Goal: Task Accomplishment & Management: Use online tool/utility

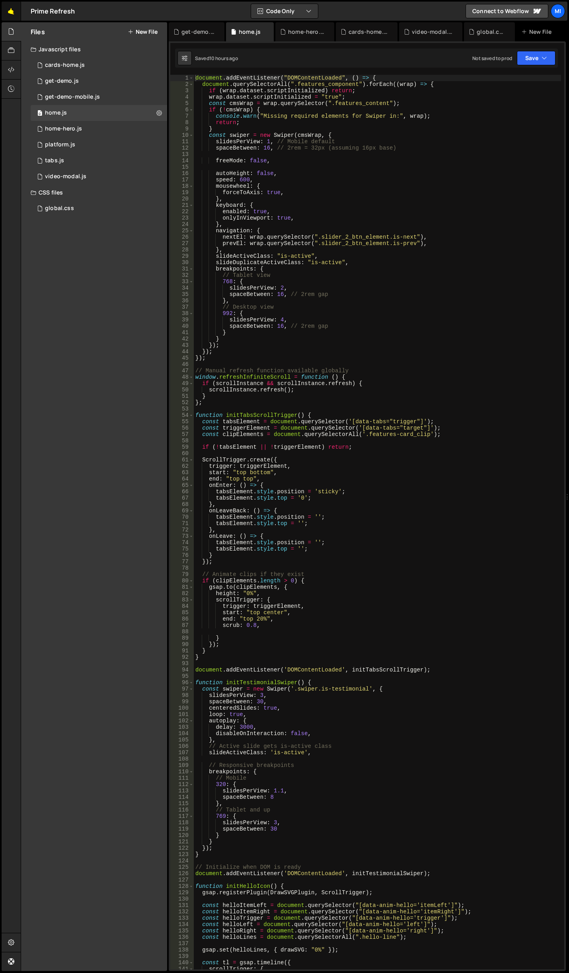
click at [18, 10] on link "🤙" at bounding box center [12, 11] width 20 height 19
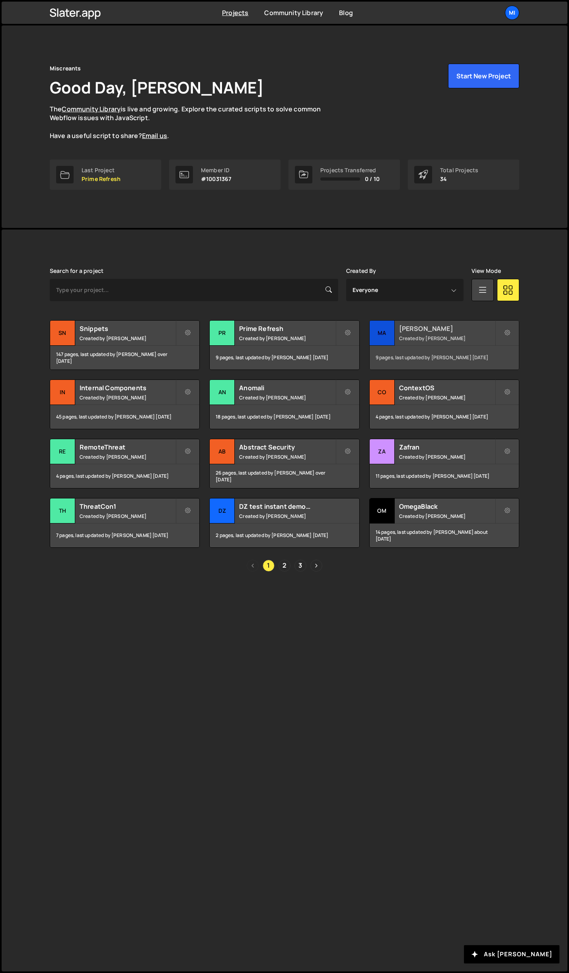
click at [466, 322] on div "[PERSON_NAME] Created by [PERSON_NAME]" at bounding box center [444, 333] width 149 height 25
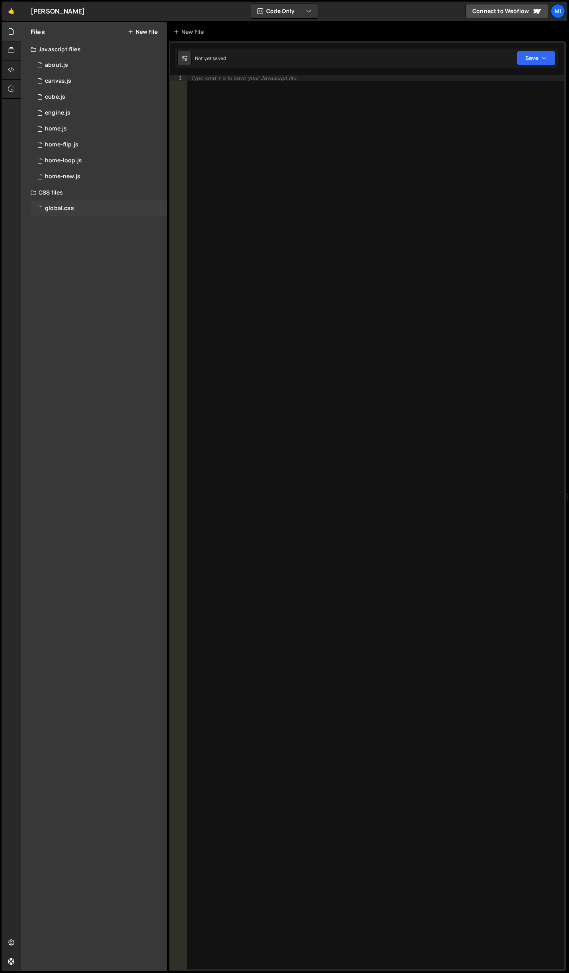
click at [90, 216] on div "global.css 0" at bounding box center [99, 209] width 137 height 16
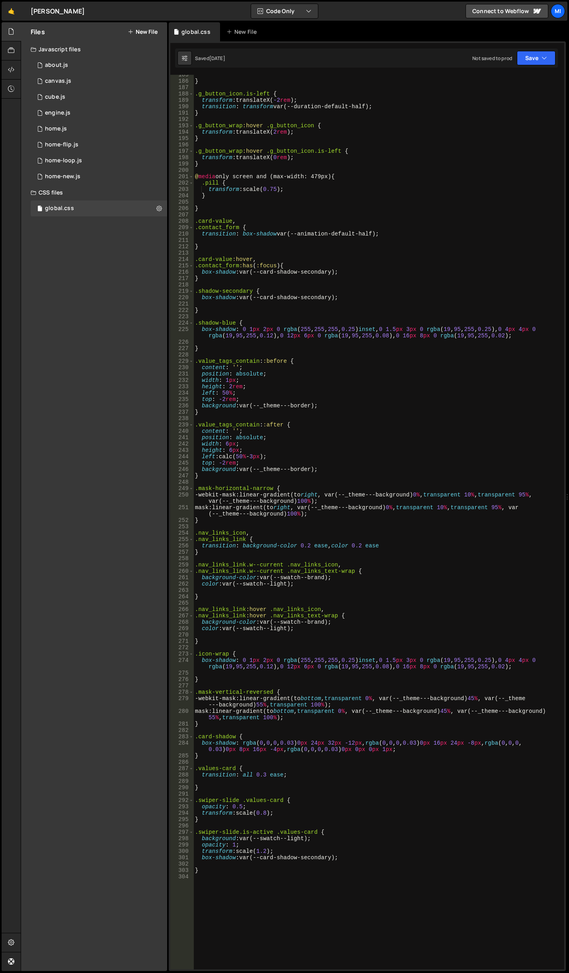
scroll to position [1003, 0]
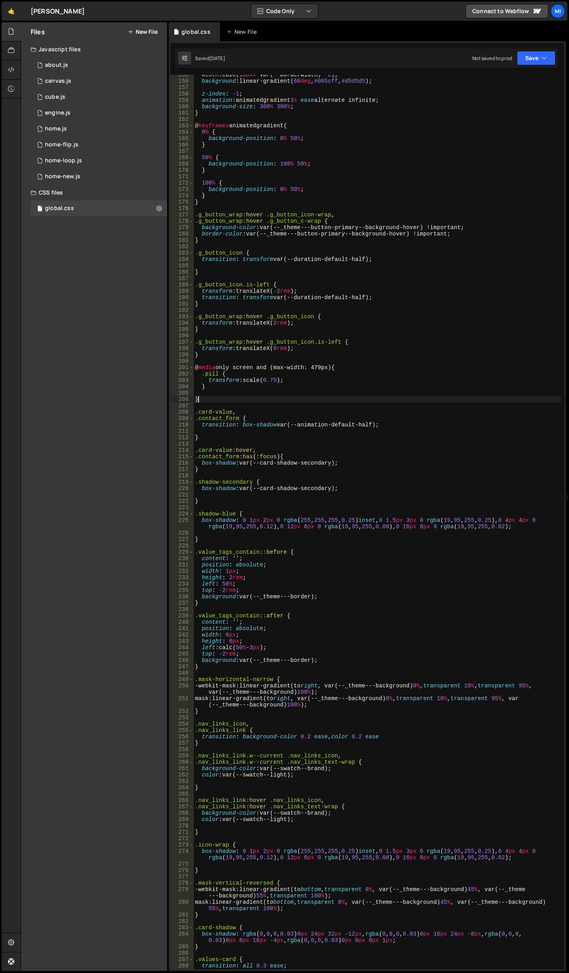
click at [250, 398] on div "width : calc( 100 % + var(--borderWidth) * 2 ) ; background : linear-gradient( …" at bounding box center [377, 526] width 368 height 908
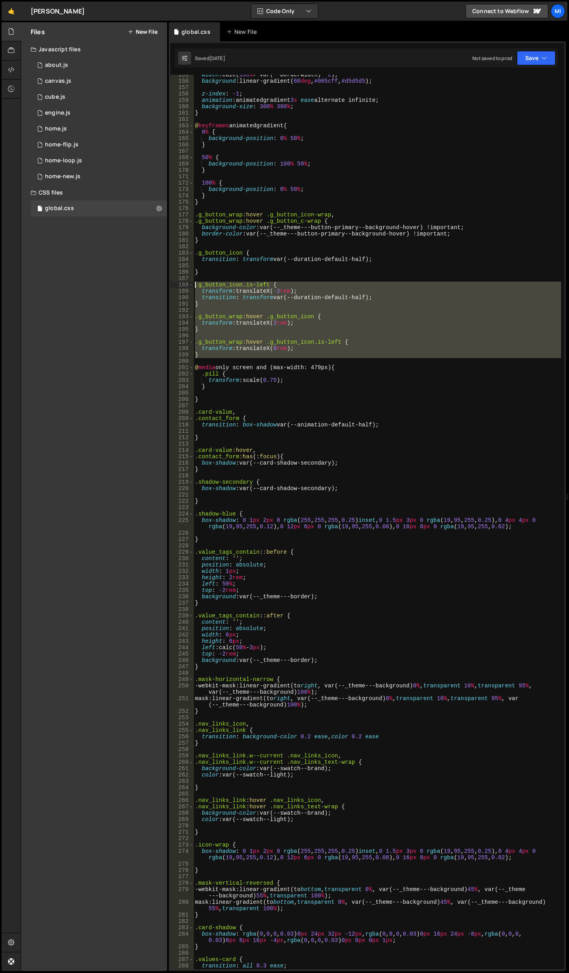
drag, startPoint x: 205, startPoint y: 359, endPoint x: 184, endPoint y: 285, distance: 76.6
click at [184, 285] on div "} 155 156 157 158 159 160 161 162 163 164 165 166 167 168 169 170 171 172 173 1…" at bounding box center [367, 522] width 394 height 895
click at [211, 356] on div "width : calc( 100 % + var(--borderWidth) * 2 ) ; background : linear-gradient( …" at bounding box center [377, 522] width 368 height 895
type textarea "}"
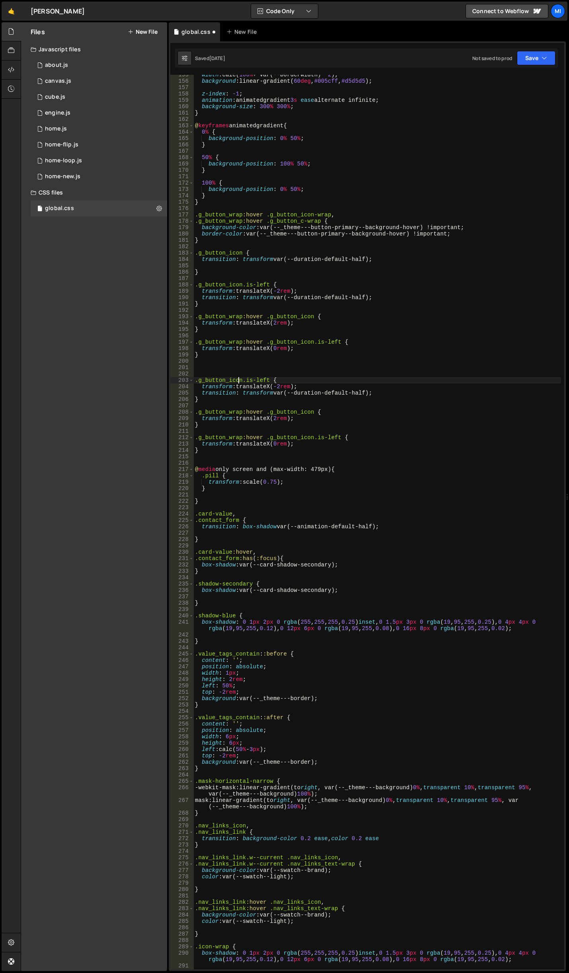
click at [239, 378] on div "width : calc( 100 % + var(--borderWidth) * 2 ) ; background : linear-gradient( …" at bounding box center [377, 526] width 368 height 908
click at [241, 412] on div "width : calc( 100 % + var(--borderWidth) * 2 ) ; background : linear-gradient( …" at bounding box center [377, 526] width 368 height 908
drag, startPoint x: 241, startPoint y: 381, endPoint x: 199, endPoint y: 378, distance: 42.3
click at [199, 378] on div "width : calc( 100 % + var(--borderWidth) * 2 ) ; background : linear-gradient( …" at bounding box center [377, 526] width 368 height 908
type textarea ".g_button_icon.is-left {"
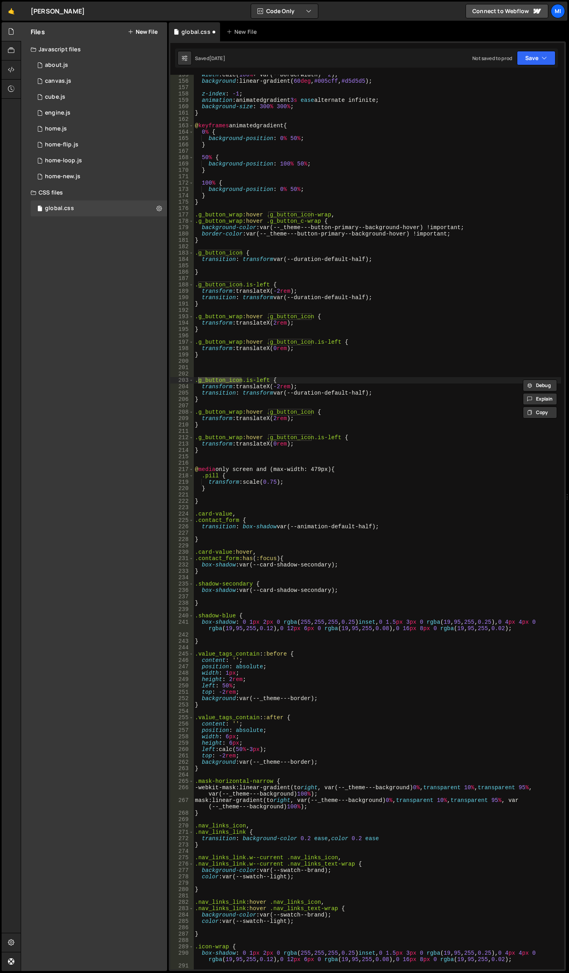
click at [265, 370] on div "width : calc( 100 % + var(--borderWidth) * 2 ) ; background : linear-gradient( …" at bounding box center [377, 526] width 368 height 908
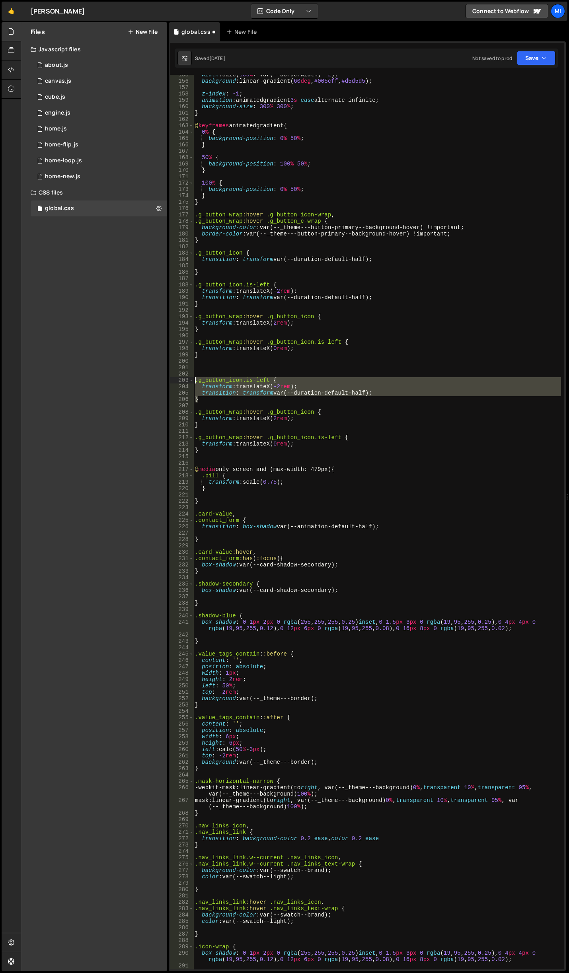
drag, startPoint x: 203, startPoint y: 397, endPoint x: 178, endPoint y: 379, distance: 30.8
click at [178, 379] on div "155 156 157 158 159 160 161 162 163 164 165 166 167 168 169 170 171 172 173 174…" at bounding box center [367, 522] width 394 height 895
type textarea ".g_button_icon.is-left { transform: translateX(-2rem);"
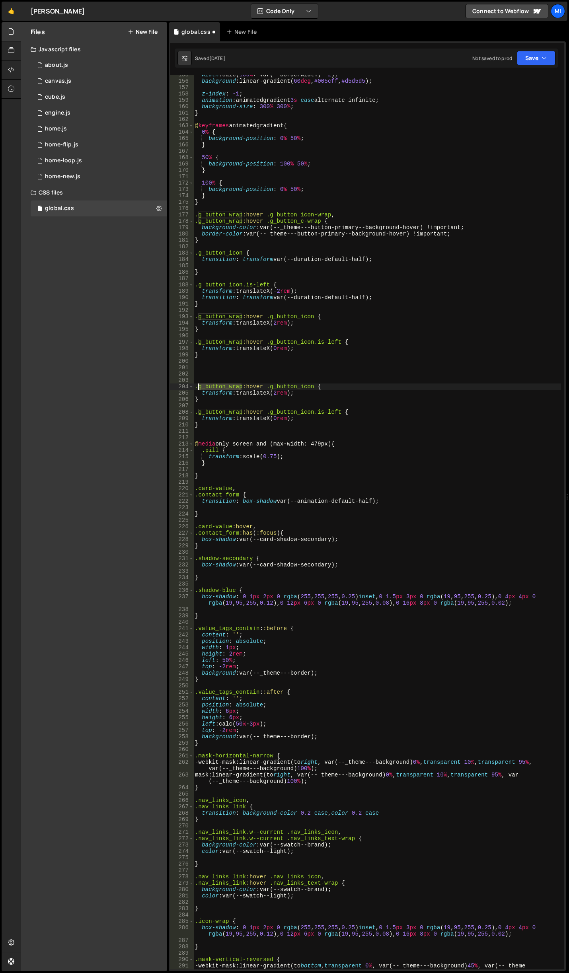
drag, startPoint x: 240, startPoint y: 387, endPoint x: 198, endPoint y: 388, distance: 41.8
click at [198, 388] on div "width : calc( 100 % + var(--borderWidth) * 2 ) ; background : linear-gradient( …" at bounding box center [377, 529] width 368 height 914
paste textarea "btn-text"
drag, startPoint x: 240, startPoint y: 412, endPoint x: 198, endPoint y: 408, distance: 42.4
click at [198, 411] on div "width : calc( 100 % + var(--borderWidth) * 2 ) ; background : linear-gradient( …" at bounding box center [377, 529] width 368 height 914
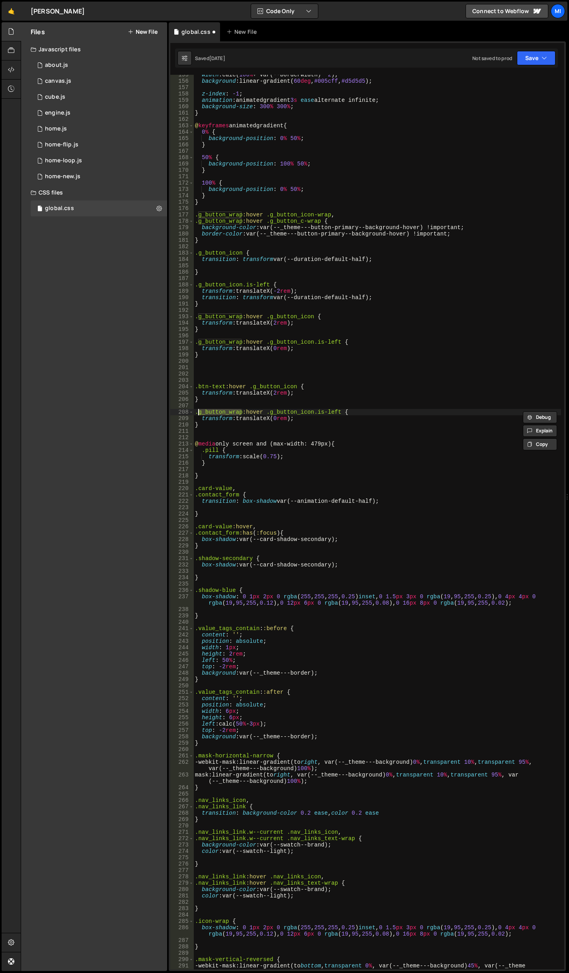
paste textarea "btn-text"
type textarea ".btn-text:hover .g_button_icon.is-left {"
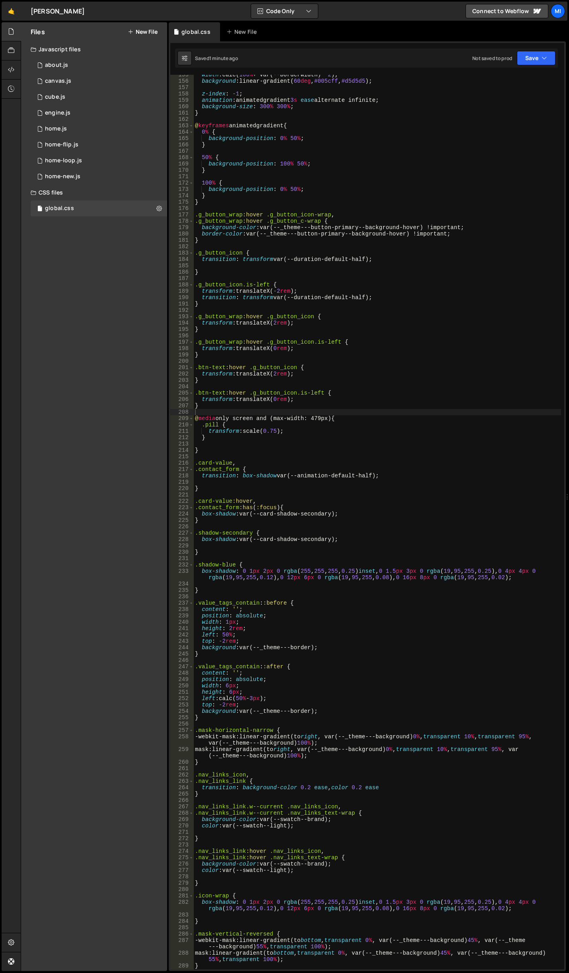
click at [226, 442] on div "width : calc( 100 % + var(--borderWidth) * 2 ) ; background : linear-gradient( …" at bounding box center [377, 526] width 368 height 908
click at [228, 448] on div "width : calc( 100 % + var(--borderWidth) * 2 ) ; background : linear-gradient( …" at bounding box center [377, 526] width 368 height 908
type textarea "}"
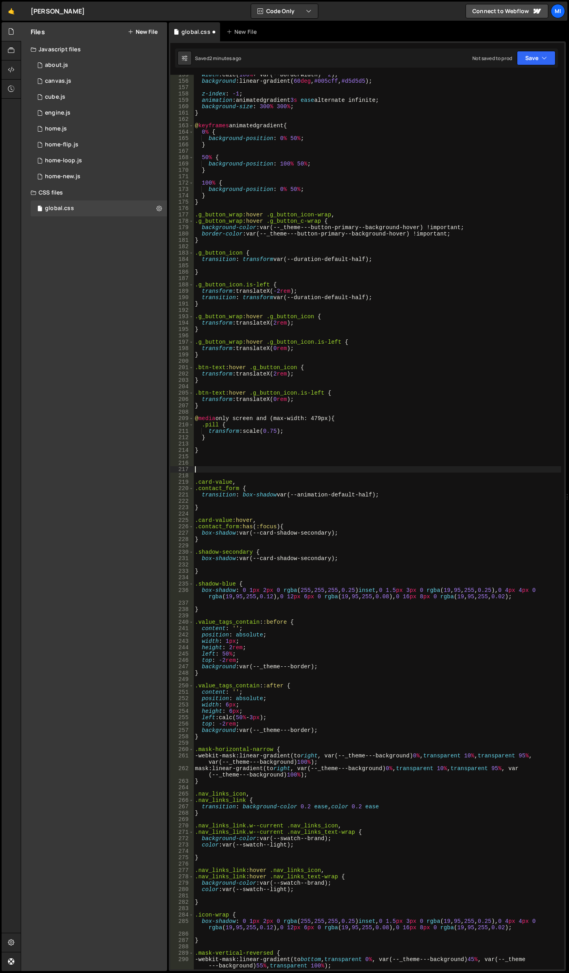
paste textarea "resources-card"
type textarea "resources-card"
paste textarea "resources-card"
type textarea "/"
paste textarea "resources-card"
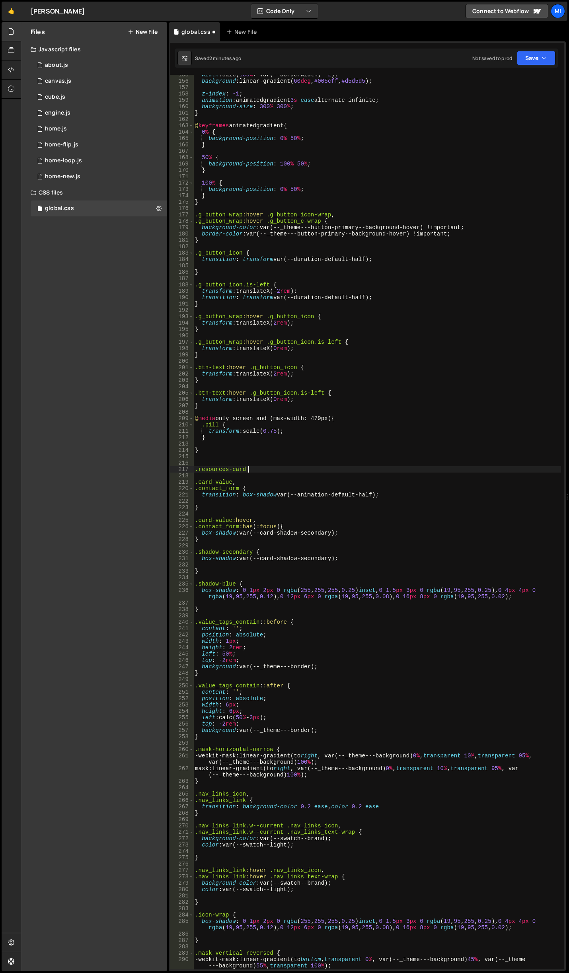
scroll to position [0, 3]
click at [249, 370] on div "width : calc( 100 % + var(--borderWidth) * 2 ) ; background : linear-gradient( …" at bounding box center [377, 529] width 368 height 914
drag, startPoint x: 224, startPoint y: 367, endPoint x: 242, endPoint y: 382, distance: 23.1
click at [242, 382] on div "width : calc( 100 % + var(--borderWidth) * 2 ) ; background : linear-gradient( …" at bounding box center [377, 529] width 368 height 914
type textarea "transform: translateX(2rem); }"
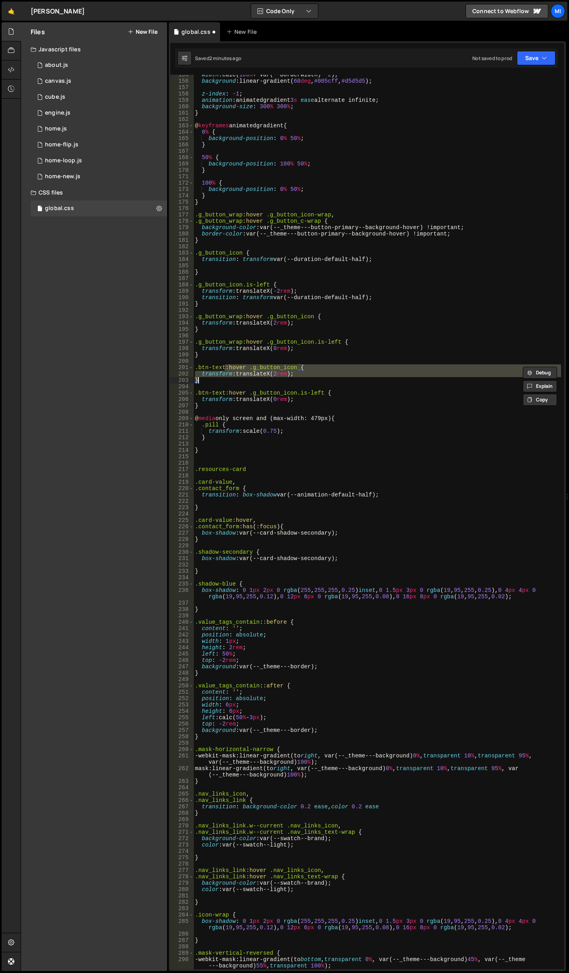
click at [265, 466] on div "width : calc( 100 % + var(--borderWidth) * 2 ) ; background : linear-gradient( …" at bounding box center [377, 529] width 368 height 914
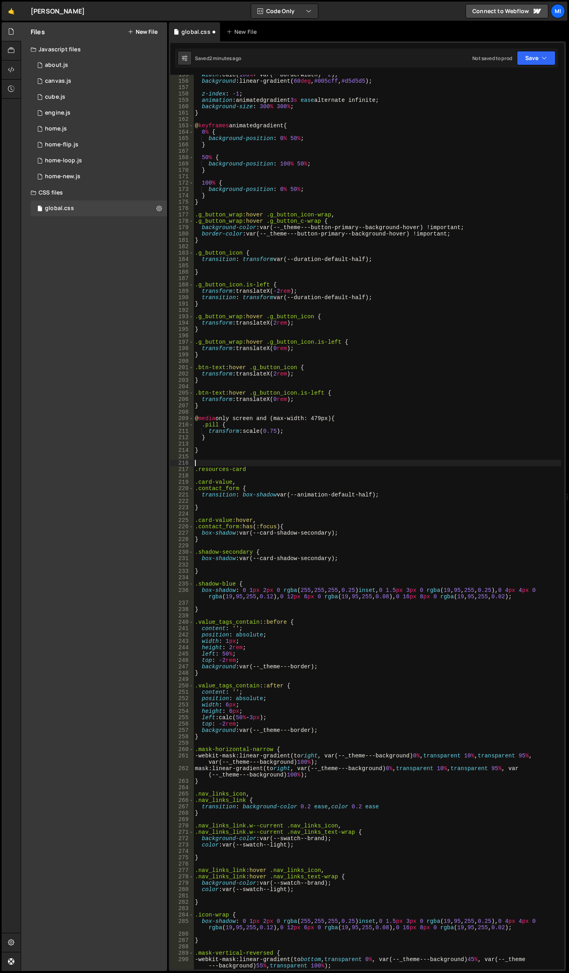
scroll to position [0, 0]
click at [267, 472] on div "width : calc( 100 % + var(--borderWidth) * 2 ) ; background : linear-gradient( …" at bounding box center [377, 529] width 368 height 914
paste textarea "}"
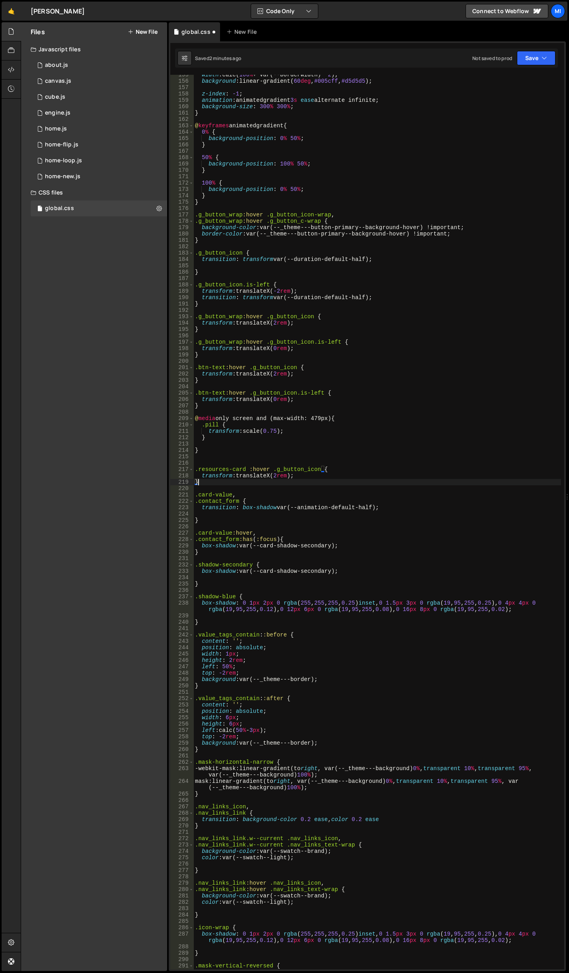
click at [248, 471] on div "width : calc( 100 % + var(--borderWidth) * 2 ) ; background : linear-gradient( …" at bounding box center [377, 529] width 368 height 914
drag, startPoint x: 226, startPoint y: 392, endPoint x: 326, endPoint y: 402, distance: 100.8
click at [326, 402] on div "width : calc( 100 % + var(--borderWidth) * 2 ) ; background : linear-gradient( …" at bounding box center [377, 529] width 368 height 914
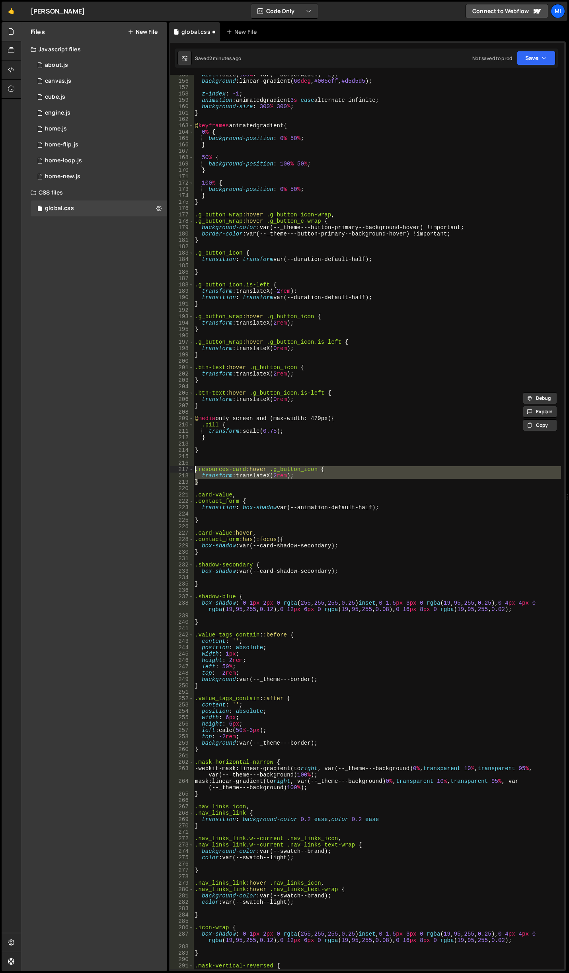
drag, startPoint x: 207, startPoint y: 485, endPoint x: 187, endPoint y: 470, distance: 25.2
click at [187, 470] on div ".btn-text:hover .g_button_icon.is-left { transform: translateX(0rem); 155 156 1…" at bounding box center [367, 522] width 394 height 895
click at [219, 484] on div "width : calc( 100 % + var(--borderWidth) * 2 ) ; background : linear-gradient( …" at bounding box center [377, 522] width 368 height 895
type textarea "}"
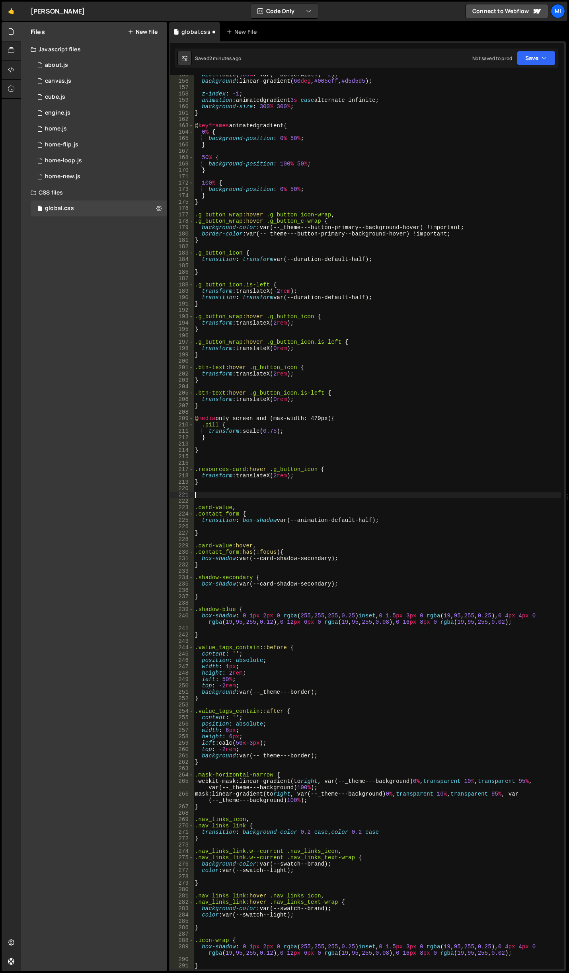
paste textarea "}"
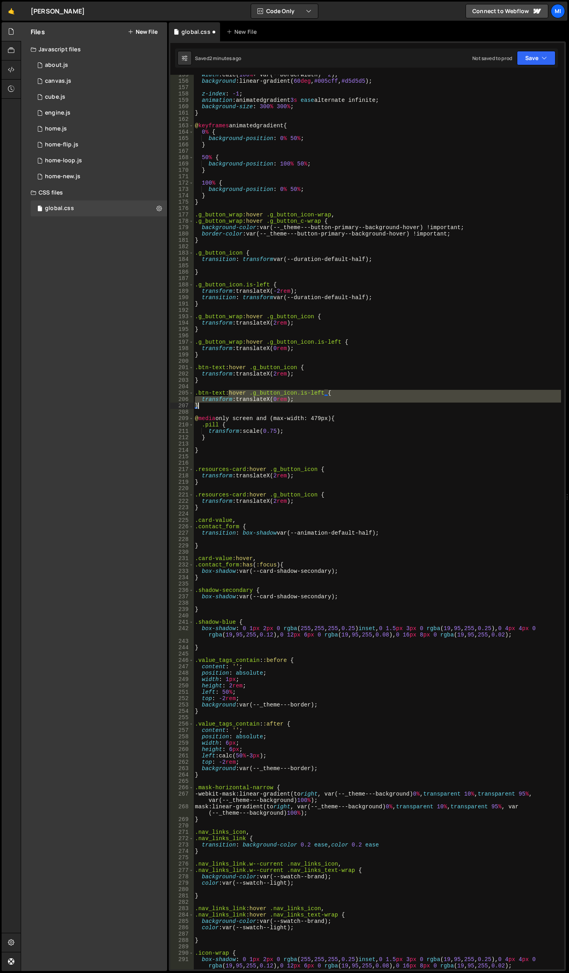
drag, startPoint x: 227, startPoint y: 394, endPoint x: 246, endPoint y: 409, distance: 23.7
click at [246, 409] on div "width : calc( 100 % + var(--borderWidth) * 2 ) ; background : linear-gradient( …" at bounding box center [377, 526] width 368 height 908
click at [242, 393] on div "width : calc( 100 % + var(--borderWidth) * 2 ) ; background : linear-gradient( …" at bounding box center [377, 522] width 368 height 895
drag, startPoint x: 226, startPoint y: 393, endPoint x: 234, endPoint y: 407, distance: 15.7
click at [234, 407] on div "width : calc( 100 % + var(--borderWidth) * 2 ) ; background : linear-gradient( …" at bounding box center [377, 526] width 368 height 908
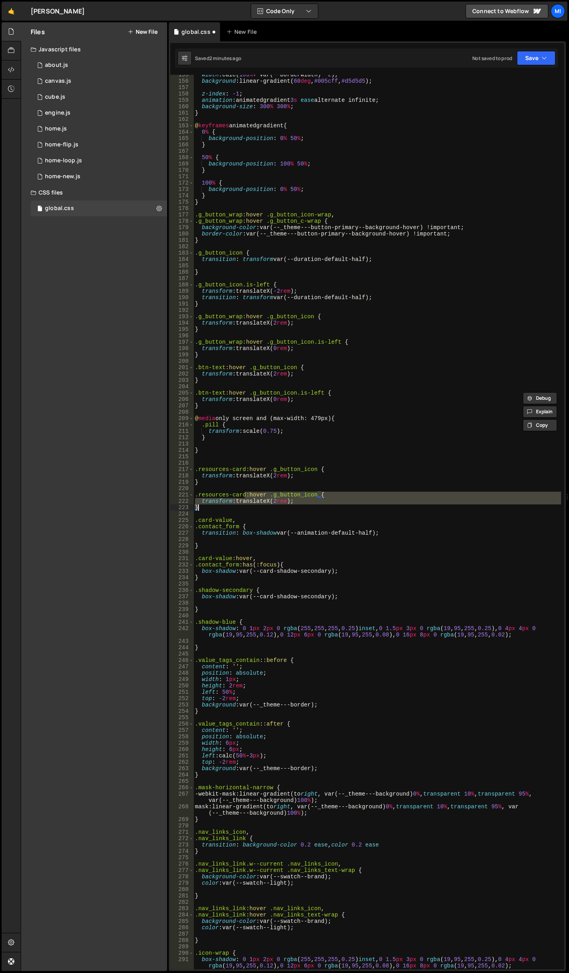
drag, startPoint x: 246, startPoint y: 494, endPoint x: 300, endPoint y: 509, distance: 55.7
click at [300, 509] on div "width : calc( 100 % + var(--borderWidth) * 2 ) ; background : linear-gradient( …" at bounding box center [377, 526] width 368 height 908
paste textarea
type textarea "}"
